Goal: Information Seeking & Learning: Find specific fact

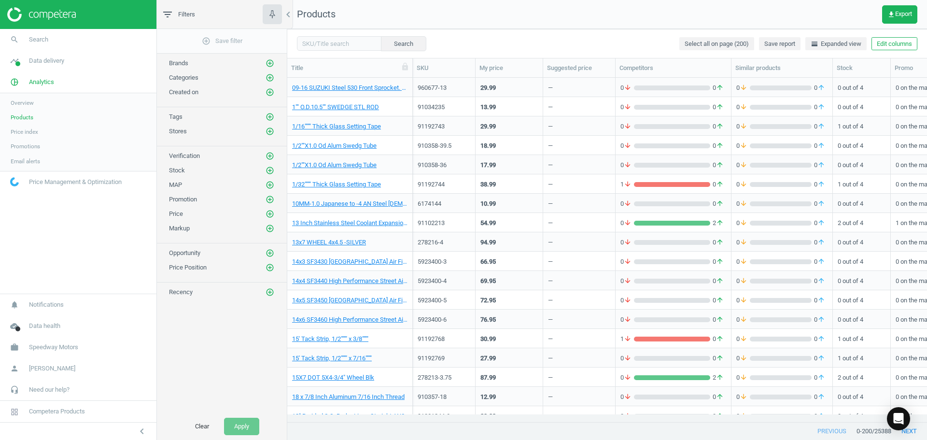
scroll to position [329, 632]
click at [32, 42] on span "Search" at bounding box center [38, 39] width 19 height 9
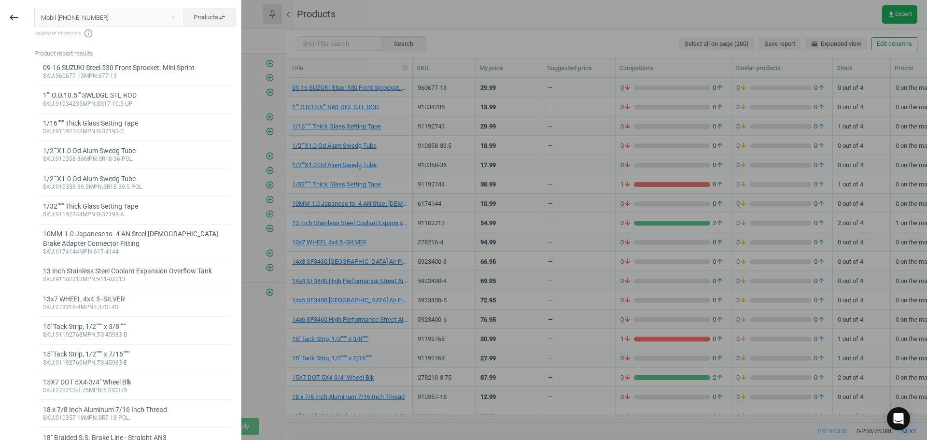
type input "Mobil [PHONE_NUMBER]"
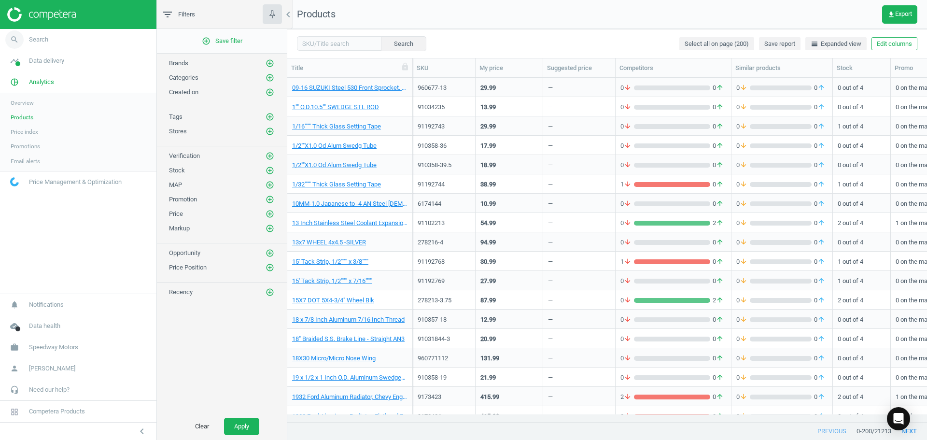
click at [42, 42] on span "Search" at bounding box center [38, 39] width 19 height 9
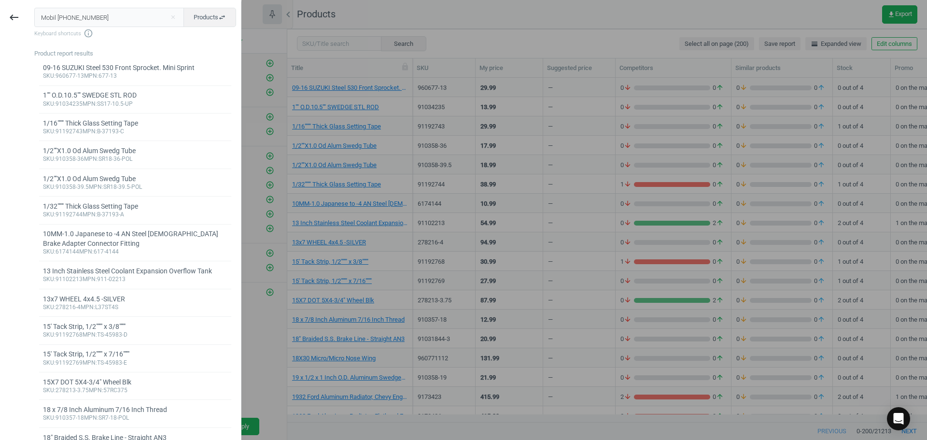
drag, startPoint x: 89, startPoint y: 18, endPoint x: 0, endPoint y: 10, distance: 89.7
click at [0, 10] on div "keyboard_backspace Mobil [PHONE_NUMBER] close Products swap_horiz Keyboard shor…" at bounding box center [120, 221] width 241 height 440
click at [140, 15] on input "text" at bounding box center [109, 17] width 150 height 19
paste input "3241030081"
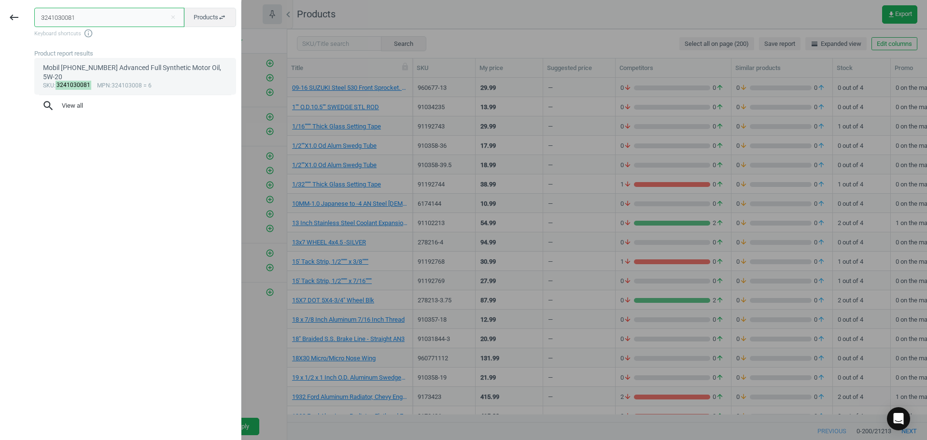
type input "3241030081"
click at [126, 69] on div "Mobil [PHONE_NUMBER] Advanced Full Synthetic Motor Oil, 5W-20" at bounding box center [135, 72] width 185 height 19
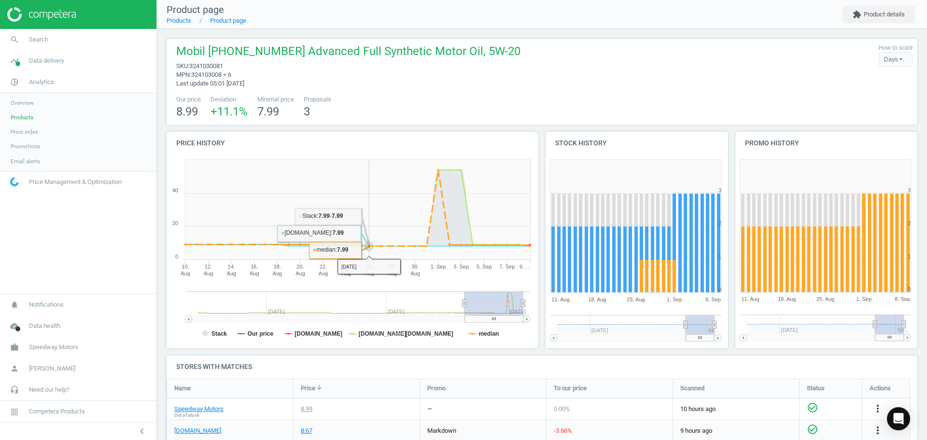
scroll to position [145, 0]
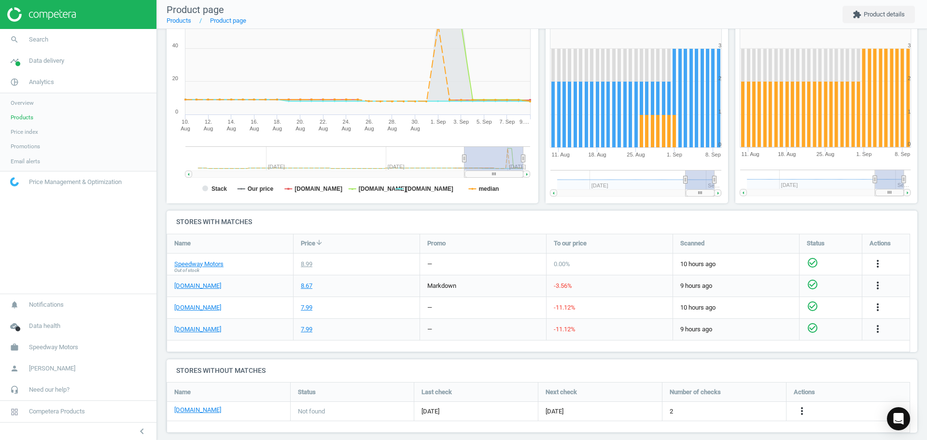
click at [811, 304] on icon "check_circle_outline" at bounding box center [813, 306] width 12 height 12
drag, startPoint x: 54, startPoint y: 213, endPoint x: 56, endPoint y: 178, distance: 34.8
click at [54, 212] on nav "search Search timeline Data delivery Overview Matches dashboard Matches Rematch…" at bounding box center [78, 161] width 156 height 265
click at [39, 45] on link "search Search" at bounding box center [78, 39] width 156 height 21
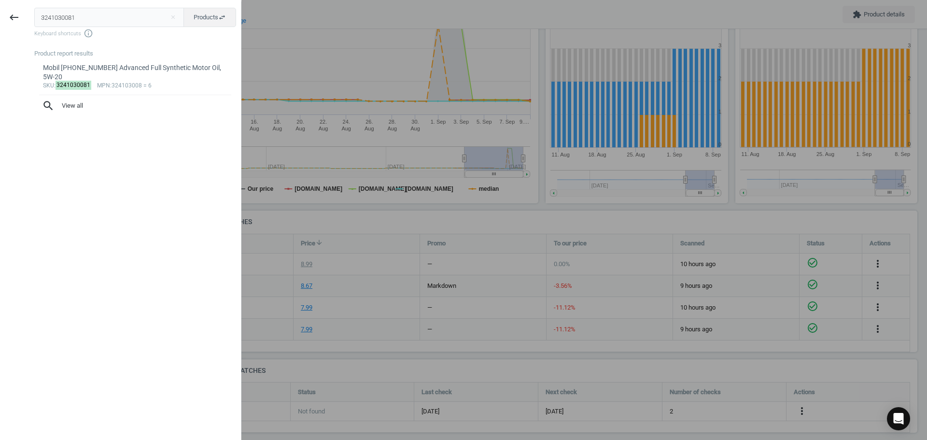
click at [0, 8] on div "keyboard_backspace 3241030081 close Products swap_horiz Keyboard shortcuts info…" at bounding box center [120, 221] width 241 height 440
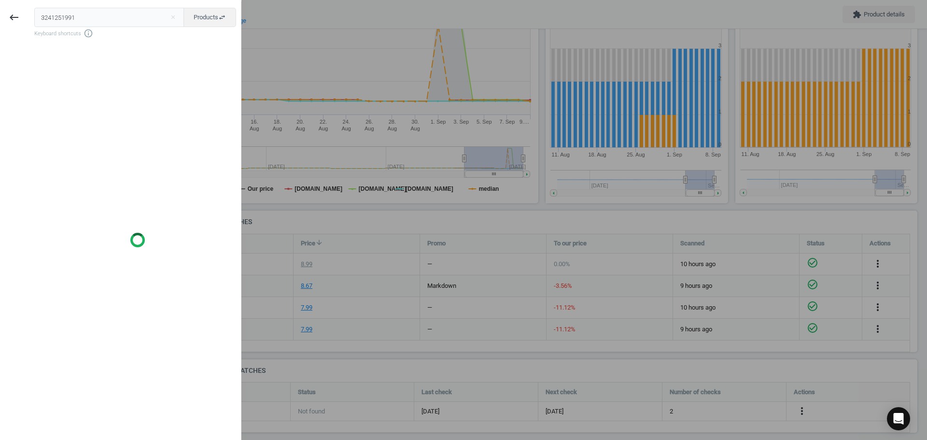
type input "3241251991"
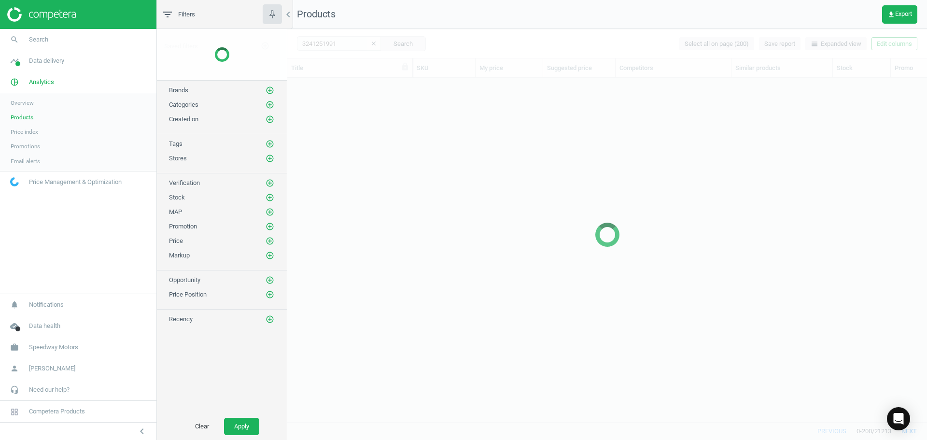
scroll to position [329, 632]
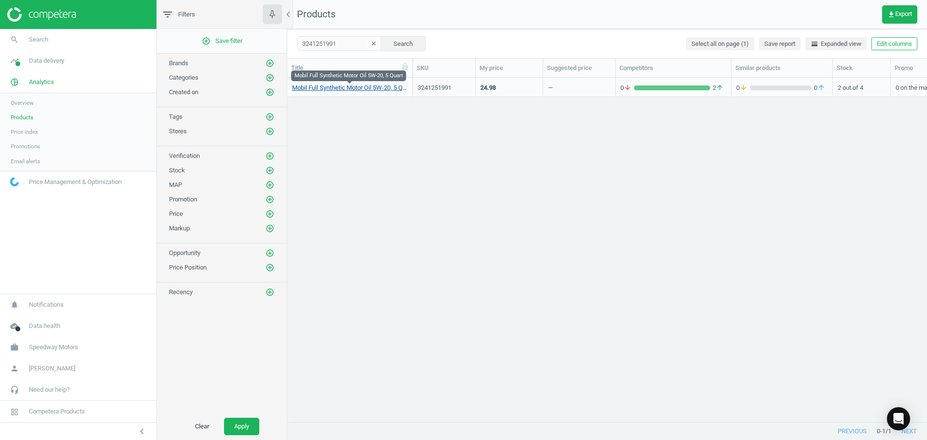
click at [346, 88] on link "Mobil Full Synthetic Motor Oil 5W-20, 5 Quart" at bounding box center [349, 88] width 115 height 9
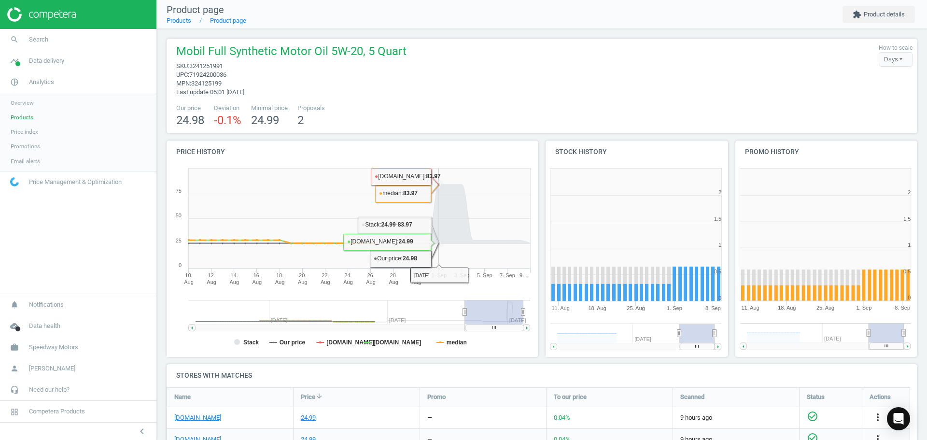
scroll to position [161, 0]
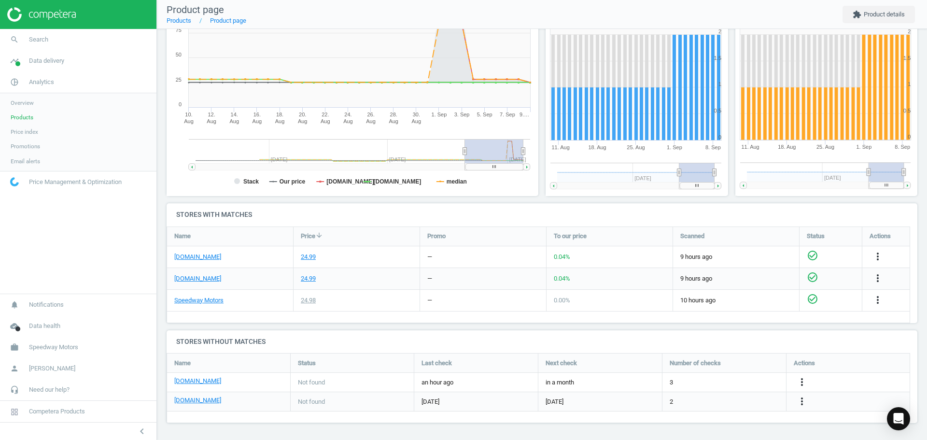
click at [34, 247] on nav "search Search timeline Data delivery Overview Matches dashboard Matches Rematch…" at bounding box center [78, 161] width 156 height 265
click at [58, 231] on nav "search Search timeline Data delivery Overview Matches dashboard Matches Rematch…" at bounding box center [78, 161] width 156 height 265
